Goal: Task Accomplishment & Management: Use online tool/utility

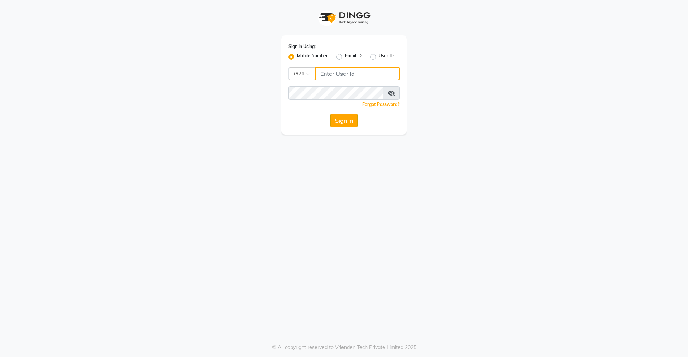
type input "509167323"
click at [344, 126] on button "Sign In" at bounding box center [343, 121] width 27 height 14
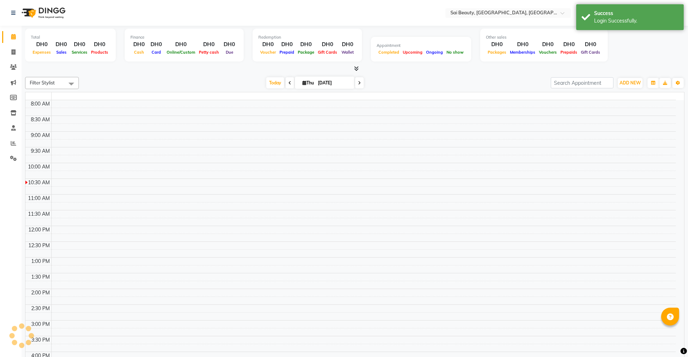
select select "en"
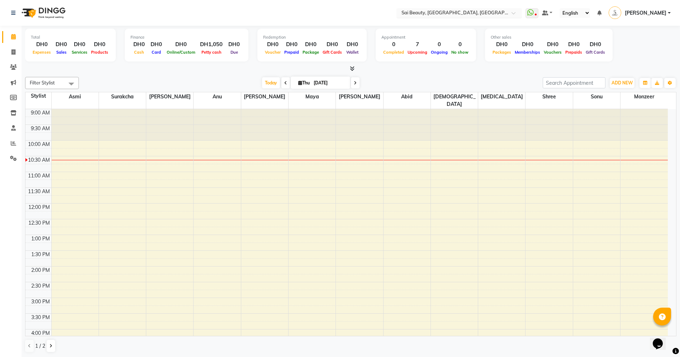
click at [489, 13] on input "text" at bounding box center [452, 13] width 104 height 7
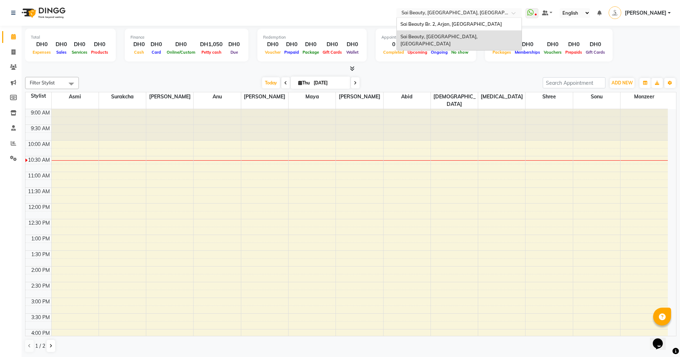
click at [485, 33] on div "Sai Beauty, [GEOGRAPHIC_DATA], [GEOGRAPHIC_DATA]" at bounding box center [459, 40] width 125 height 20
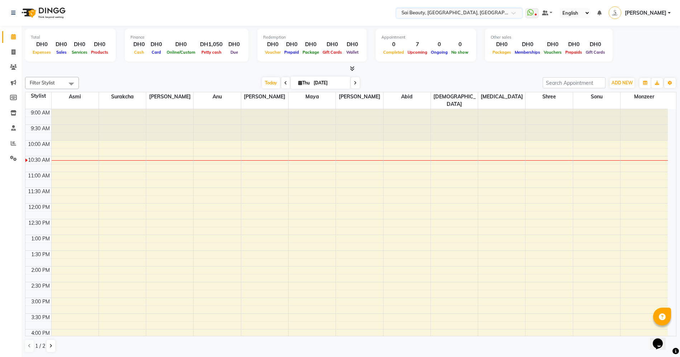
click at [285, 83] on icon at bounding box center [285, 83] width 3 height 4
type input "[DATE]"
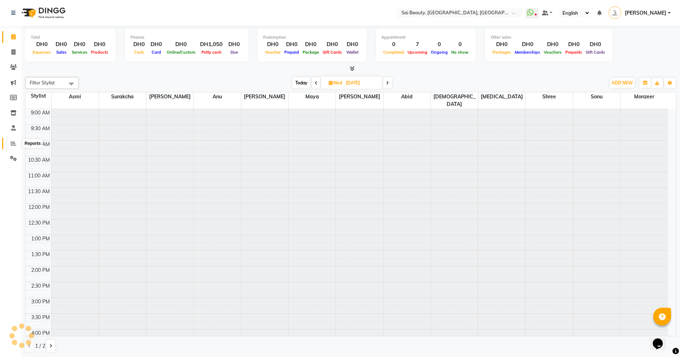
click at [16, 141] on icon at bounding box center [13, 143] width 5 height 5
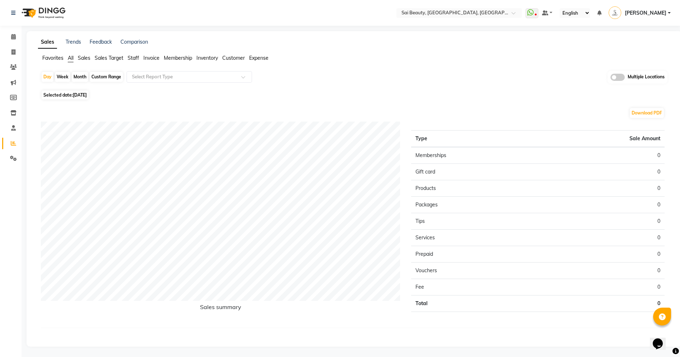
click at [88, 56] on span "Sales" at bounding box center [84, 58] width 13 height 6
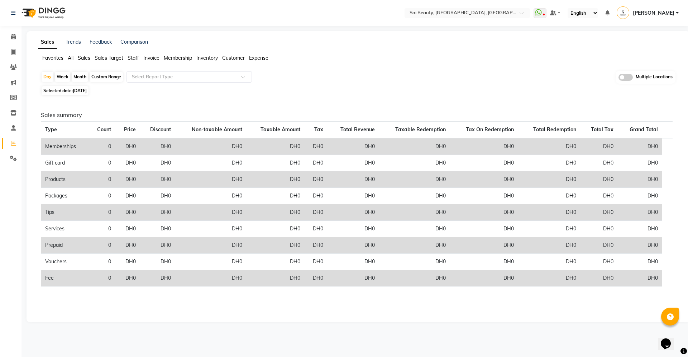
click at [100, 57] on span "Sales Target" at bounding box center [109, 58] width 29 height 6
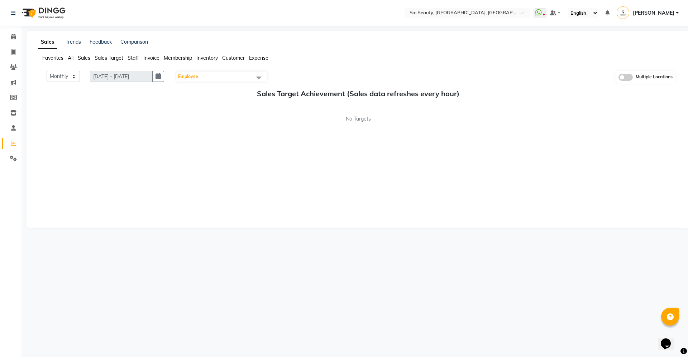
click at [82, 57] on span "Sales" at bounding box center [84, 58] width 13 height 6
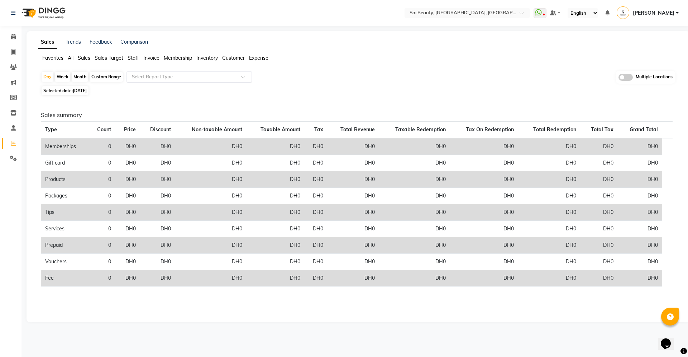
click at [149, 76] on input "text" at bounding box center [181, 76] width 103 height 7
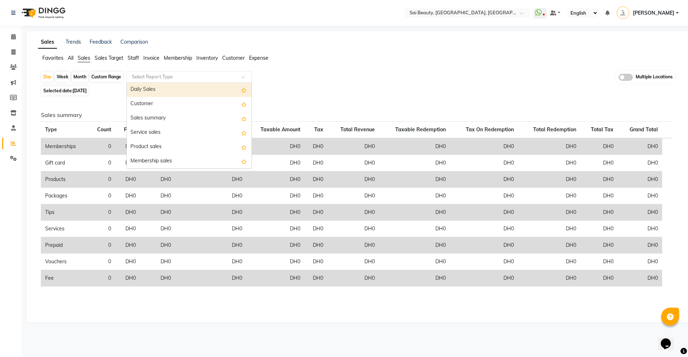
click at [62, 89] on span "Selected date: [DATE]" at bounding box center [65, 90] width 47 height 9
select select "9"
select select "2025"
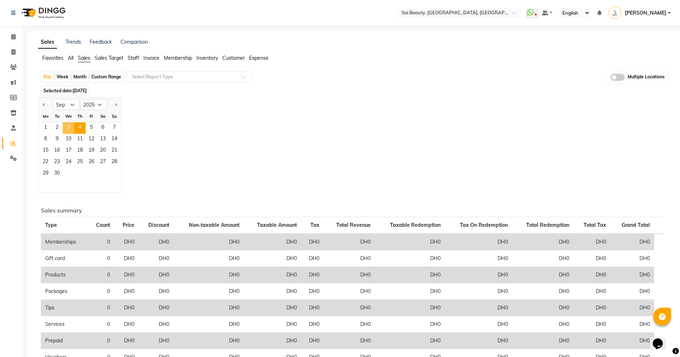
click at [66, 125] on span "3" at bounding box center [68, 128] width 11 height 11
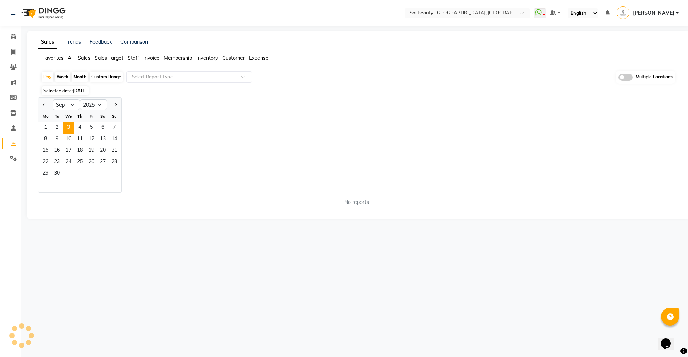
click at [85, 57] on span "Sales" at bounding box center [84, 58] width 13 height 6
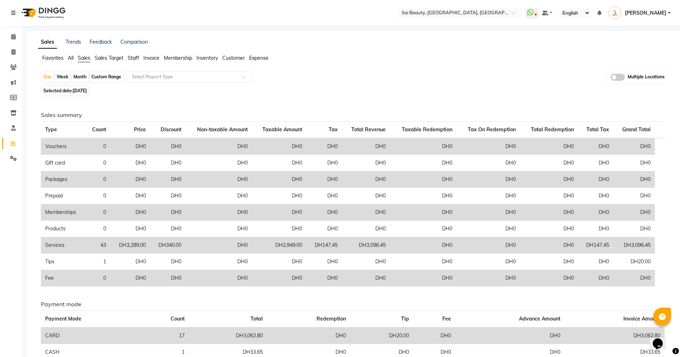
click at [87, 61] on span "Sales" at bounding box center [84, 58] width 13 height 6
click at [85, 89] on span "[DATE]" at bounding box center [80, 90] width 14 height 5
select select "9"
select select "2025"
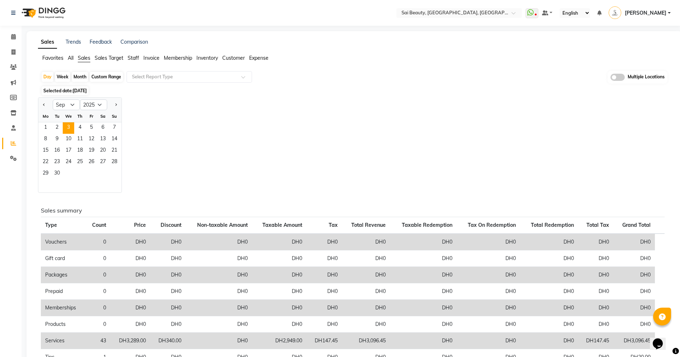
click at [149, 57] on span "Invoice" at bounding box center [151, 58] width 16 height 6
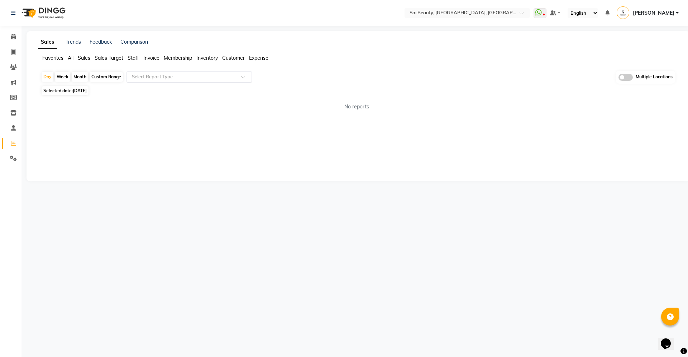
click at [157, 76] on input "text" at bounding box center [181, 76] width 103 height 7
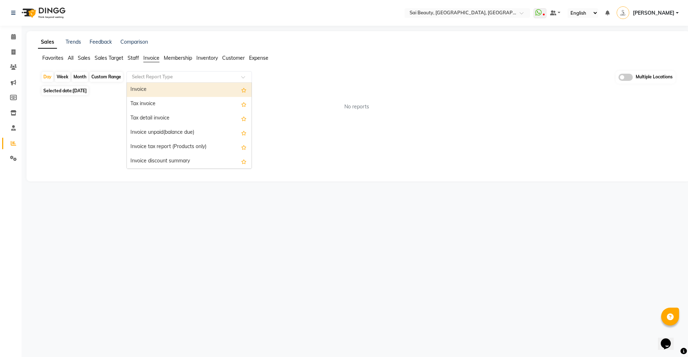
click at [152, 90] on div "Invoice" at bounding box center [189, 90] width 125 height 14
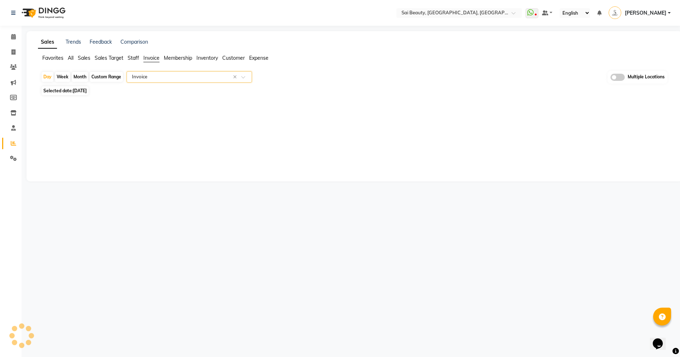
select select "filtered_report"
select select "pdf"
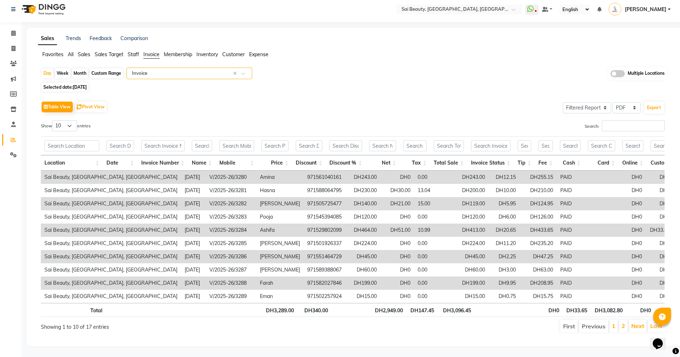
scroll to position [20, 0]
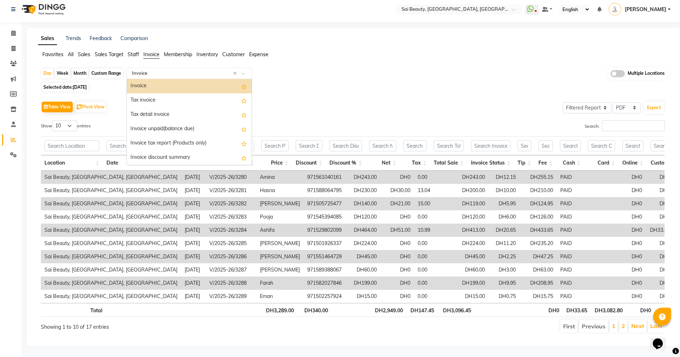
click at [213, 70] on input "text" at bounding box center [181, 73] width 103 height 7
click at [198, 93] on div "Tax invoice" at bounding box center [189, 100] width 125 height 14
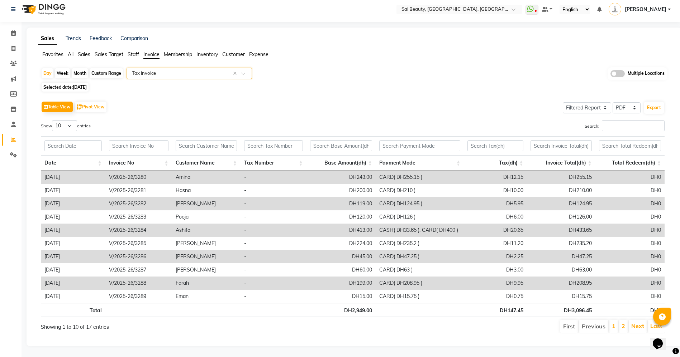
scroll to position [0, 0]
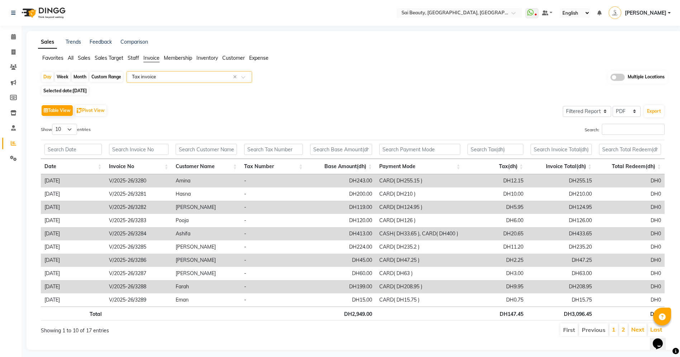
click at [178, 76] on input "text" at bounding box center [181, 76] width 103 height 7
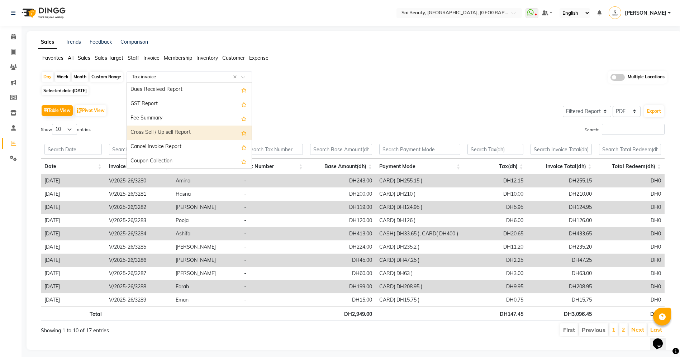
scroll to position [12, 0]
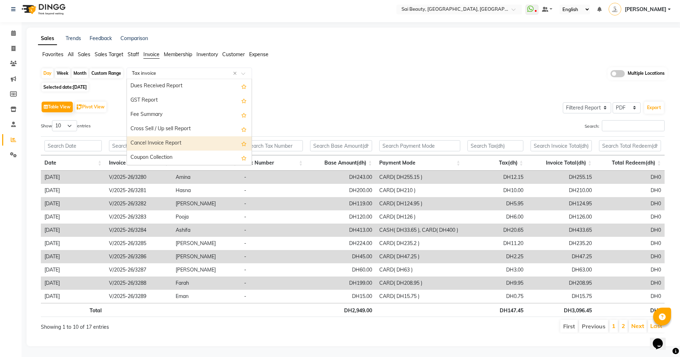
click at [167, 136] on div "Cancel Invoice Report" at bounding box center [189, 143] width 125 height 14
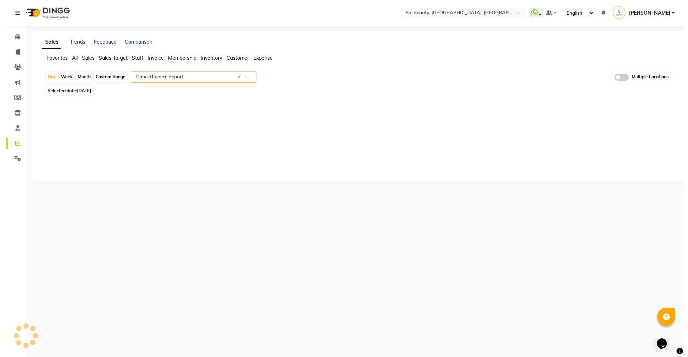
scroll to position [0, 0]
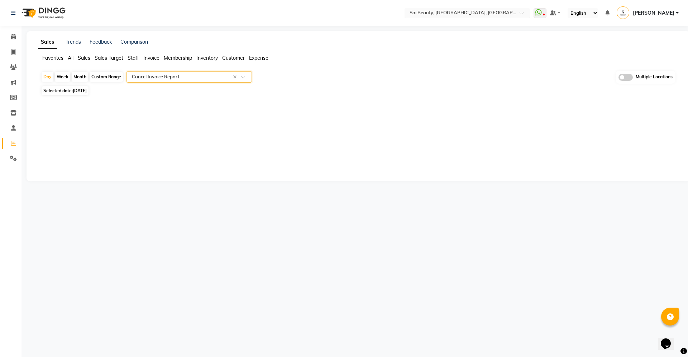
click at [479, 9] on div "× Sai Beauty, [GEOGRAPHIC_DATA], [GEOGRAPHIC_DATA]" at bounding box center [463, 12] width 108 height 7
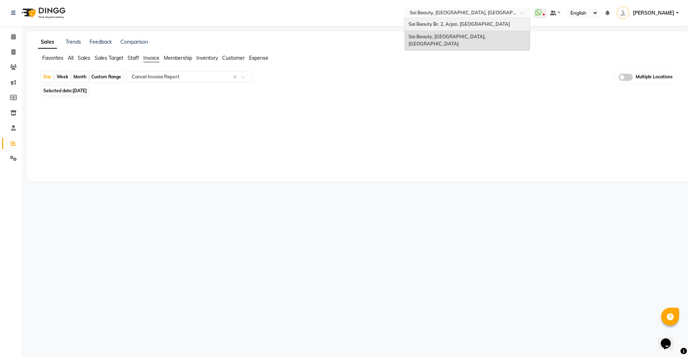
click at [479, 19] on div "Sai Beauty Br. 2, Arjan, [GEOGRAPHIC_DATA]" at bounding box center [467, 24] width 125 height 13
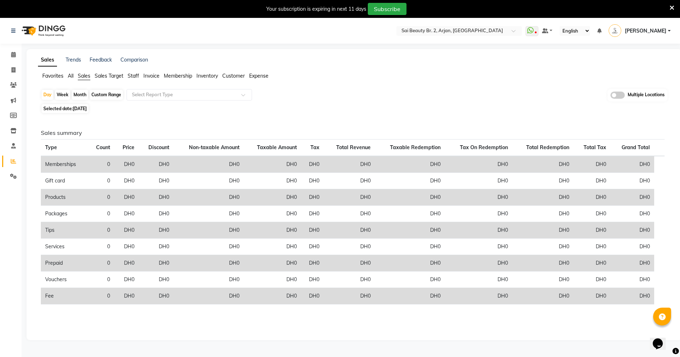
click at [78, 106] on span "[DATE]" at bounding box center [80, 108] width 14 height 5
select select "9"
select select "2025"
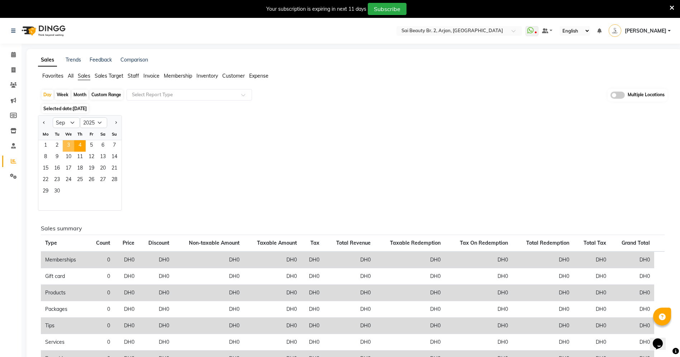
click at [67, 145] on span "3" at bounding box center [68, 145] width 11 height 11
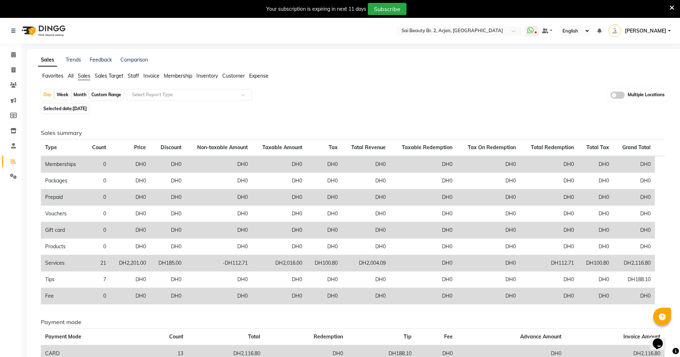
click at [152, 75] on span "Invoice" at bounding box center [151, 76] width 16 height 6
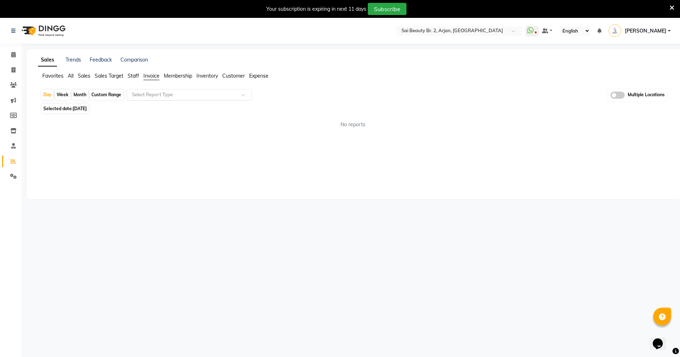
click at [154, 95] on input "text" at bounding box center [181, 94] width 103 height 7
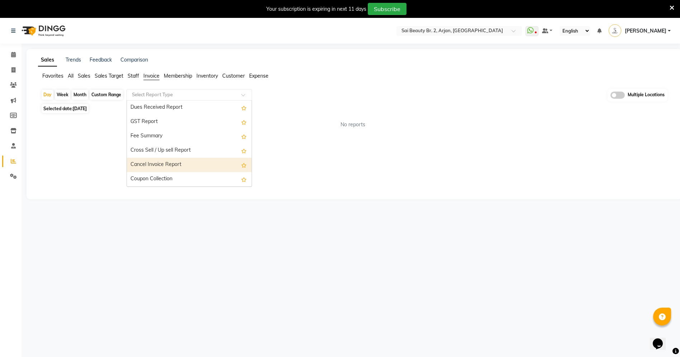
click at [152, 166] on div "Cancel Invoice Report" at bounding box center [189, 165] width 125 height 14
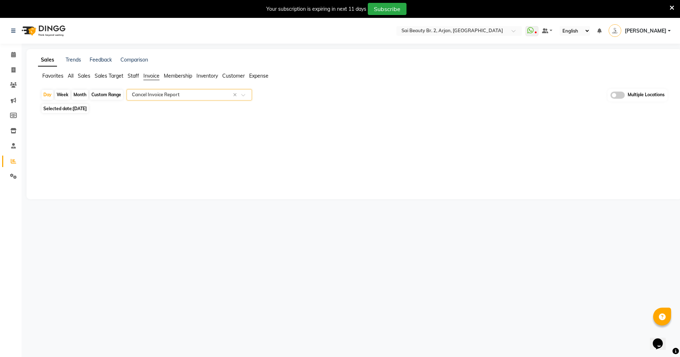
click at [185, 145] on div "Sales Trends Feedback Comparison Favorites All Sales Sales Target Staff Invoice…" at bounding box center [354, 124] width 655 height 150
click at [226, 75] on span "Customer" at bounding box center [233, 76] width 23 height 6
click at [262, 75] on span "Expense" at bounding box center [258, 76] width 19 height 6
click at [133, 78] on span "Staff" at bounding box center [133, 76] width 11 height 6
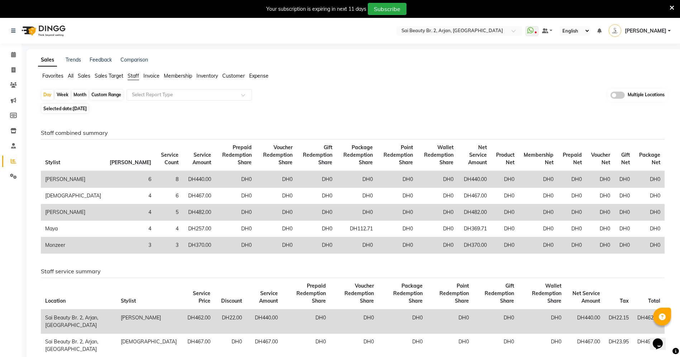
click at [431, 105] on div "Selected date: 03-09-2025" at bounding box center [355, 109] width 629 height 8
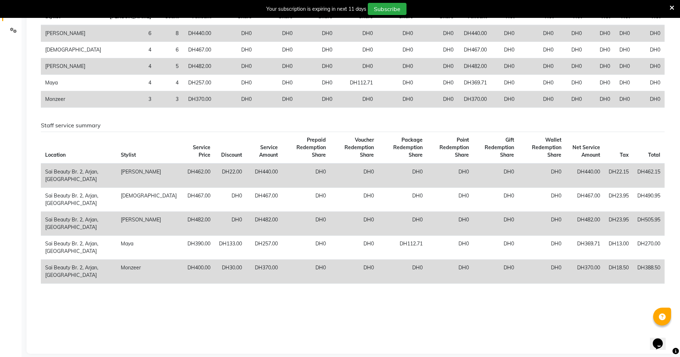
scroll to position [0, 0]
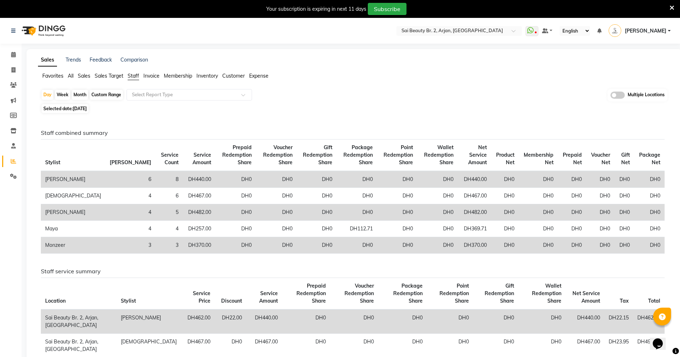
click at [385, 73] on ul "Favorites All Sales Sales Target Staff Invoice Membership Inventory Customer Ex…" at bounding box center [354, 76] width 632 height 8
click at [12, 56] on icon at bounding box center [13, 54] width 5 height 5
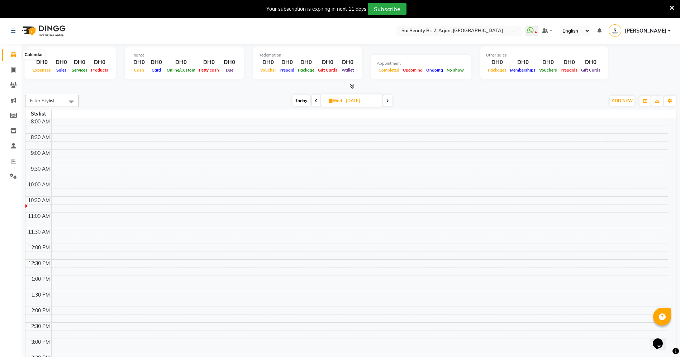
click at [12, 53] on icon at bounding box center [13, 54] width 5 height 5
click at [386, 102] on icon at bounding box center [387, 101] width 3 height 4
type input "[DATE]"
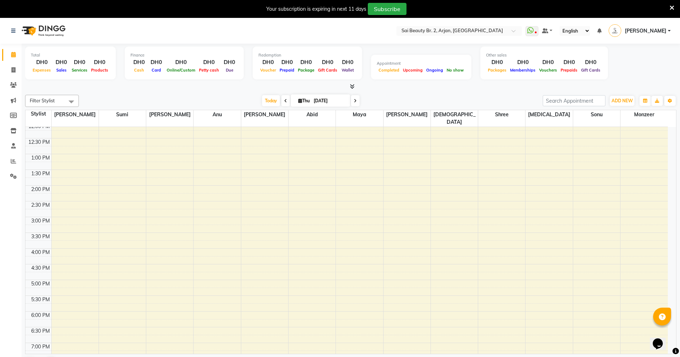
scroll to position [143, 0]
